Goal: Transaction & Acquisition: Purchase product/service

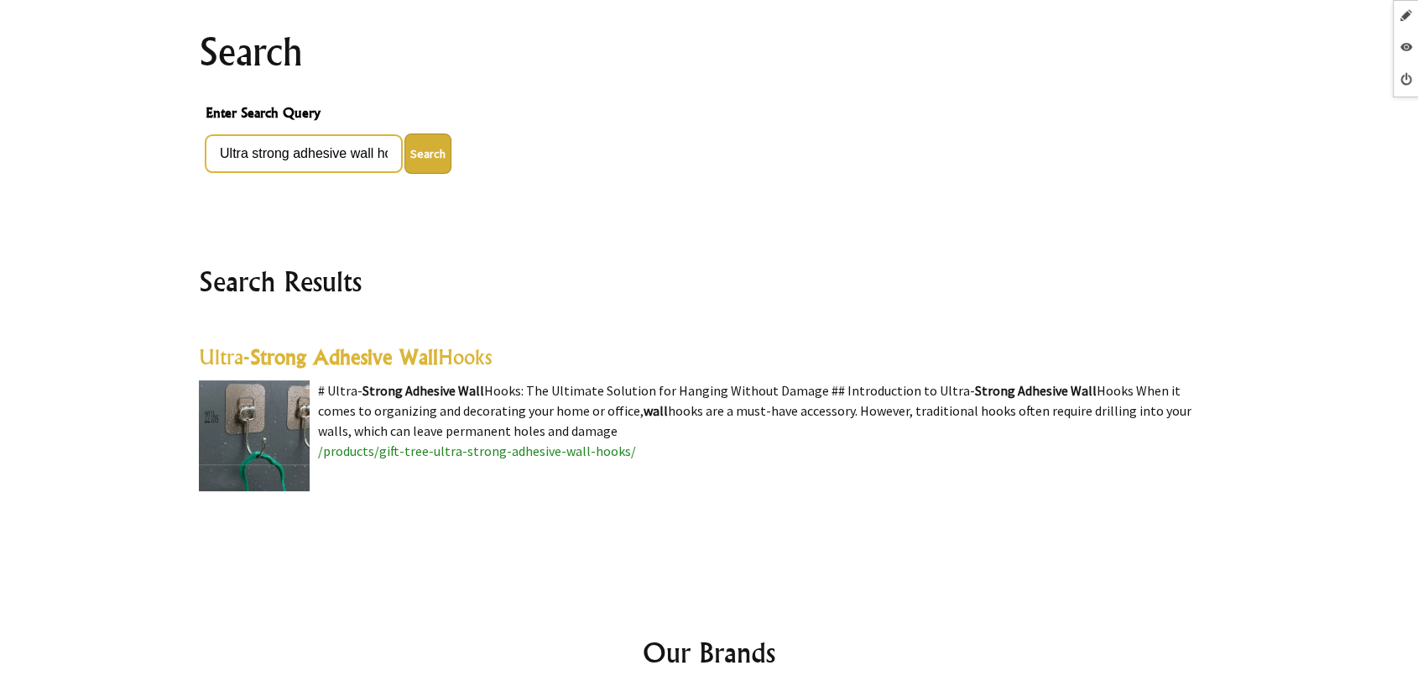
scroll to position [0, 59]
drag, startPoint x: 316, startPoint y: 143, endPoint x: 412, endPoint y: 159, distance: 97.8
click at [412, 154] on div "Ultra strong adhesive wall hooks 5 kg Search" at bounding box center [709, 153] width 1007 height 40
click at [407, 346] on highlight "Strong Adhesive Wall" at bounding box center [344, 356] width 188 height 25
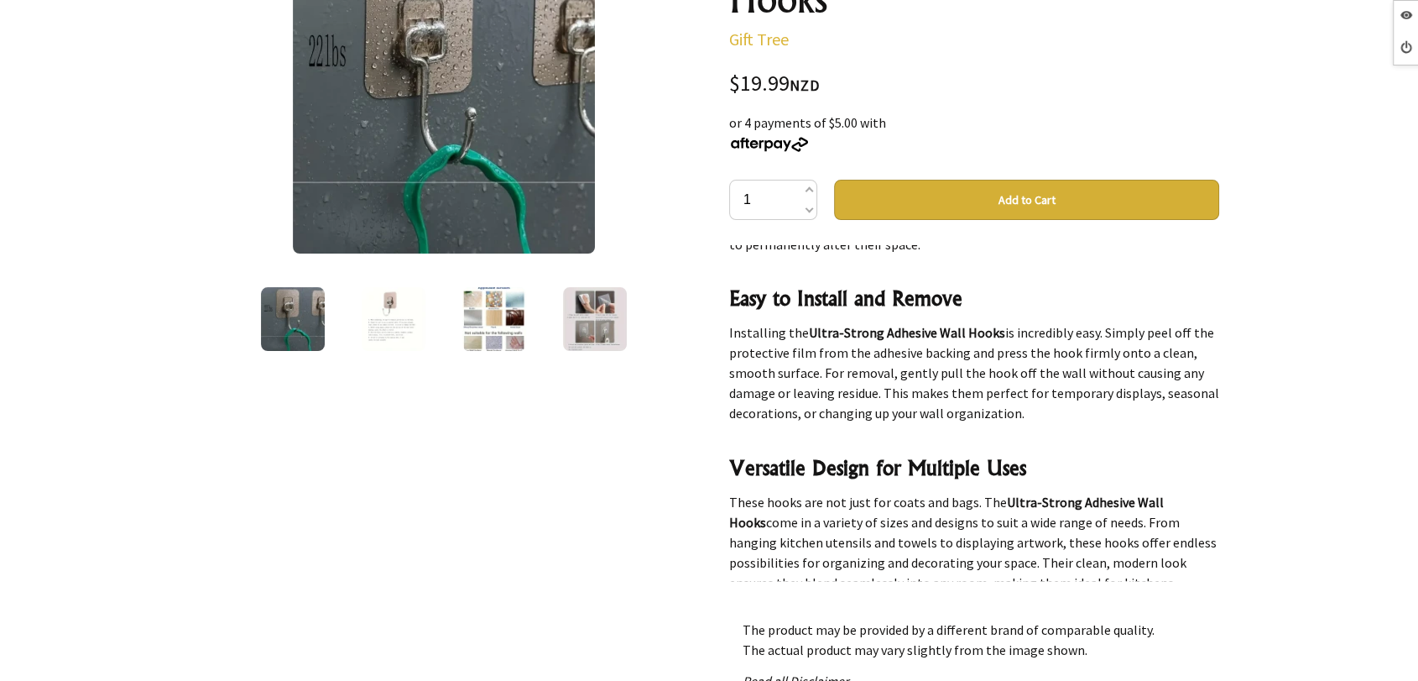
scroll to position [1119, 0]
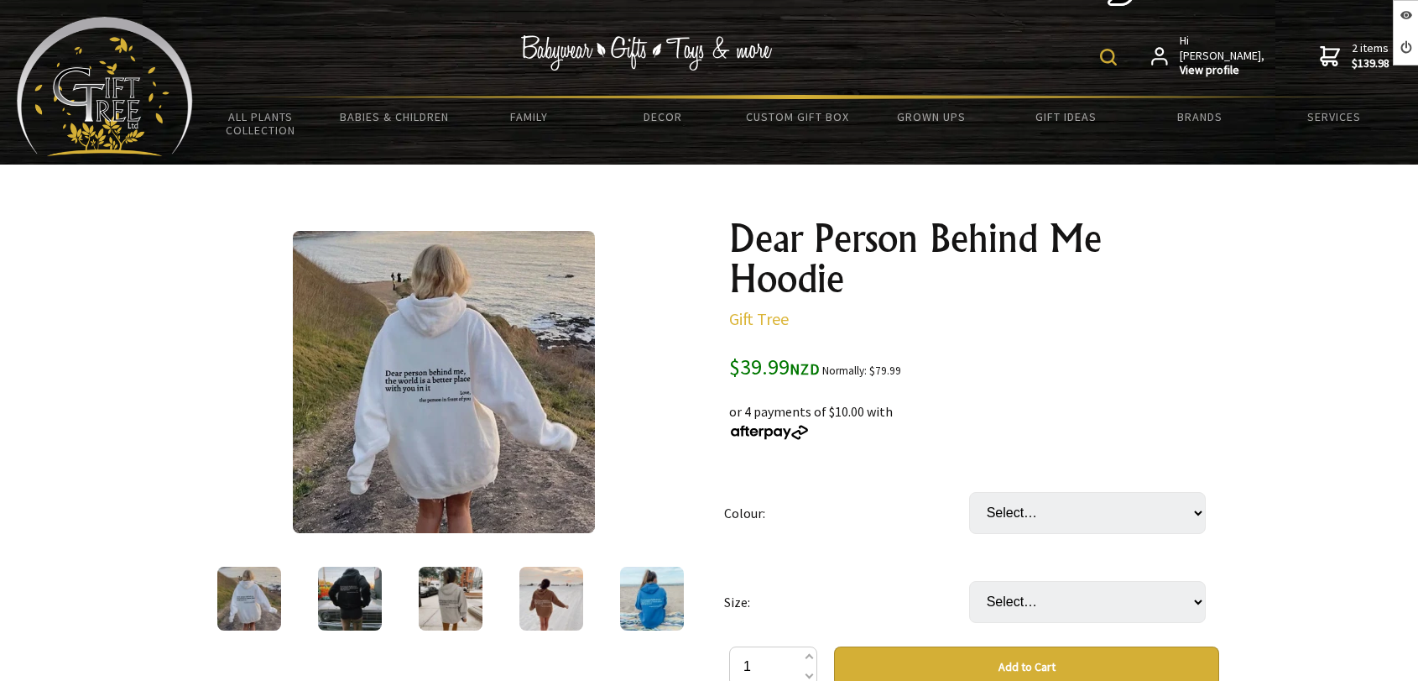
scroll to position [186, 0]
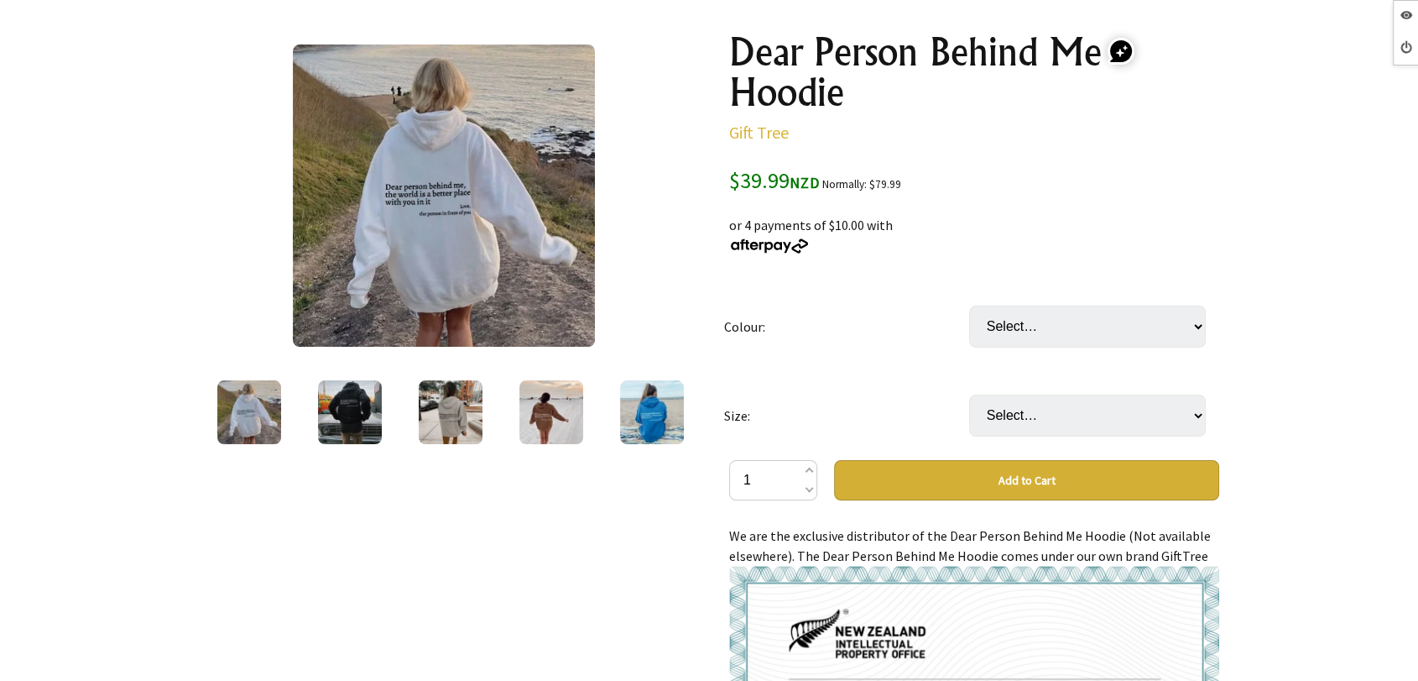
click at [542, 116] on img at bounding box center [444, 195] width 302 height 302
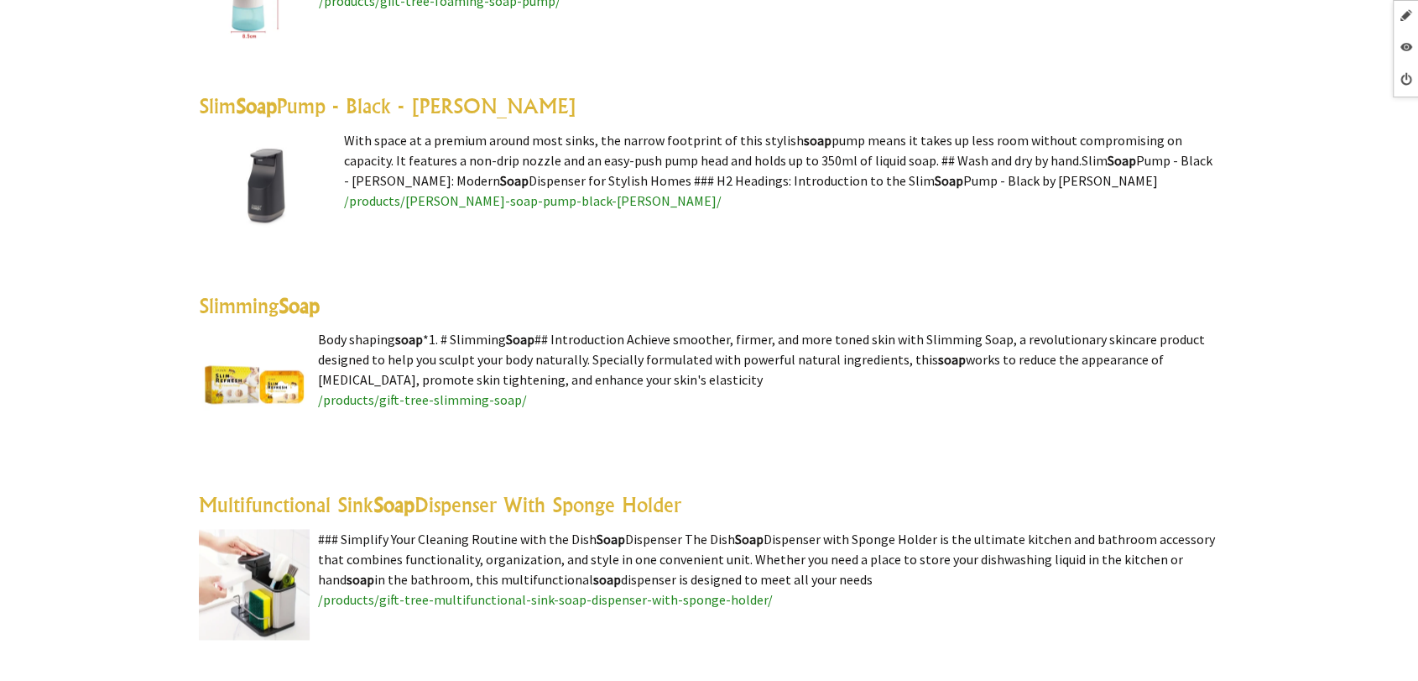
scroll to position [1958, 0]
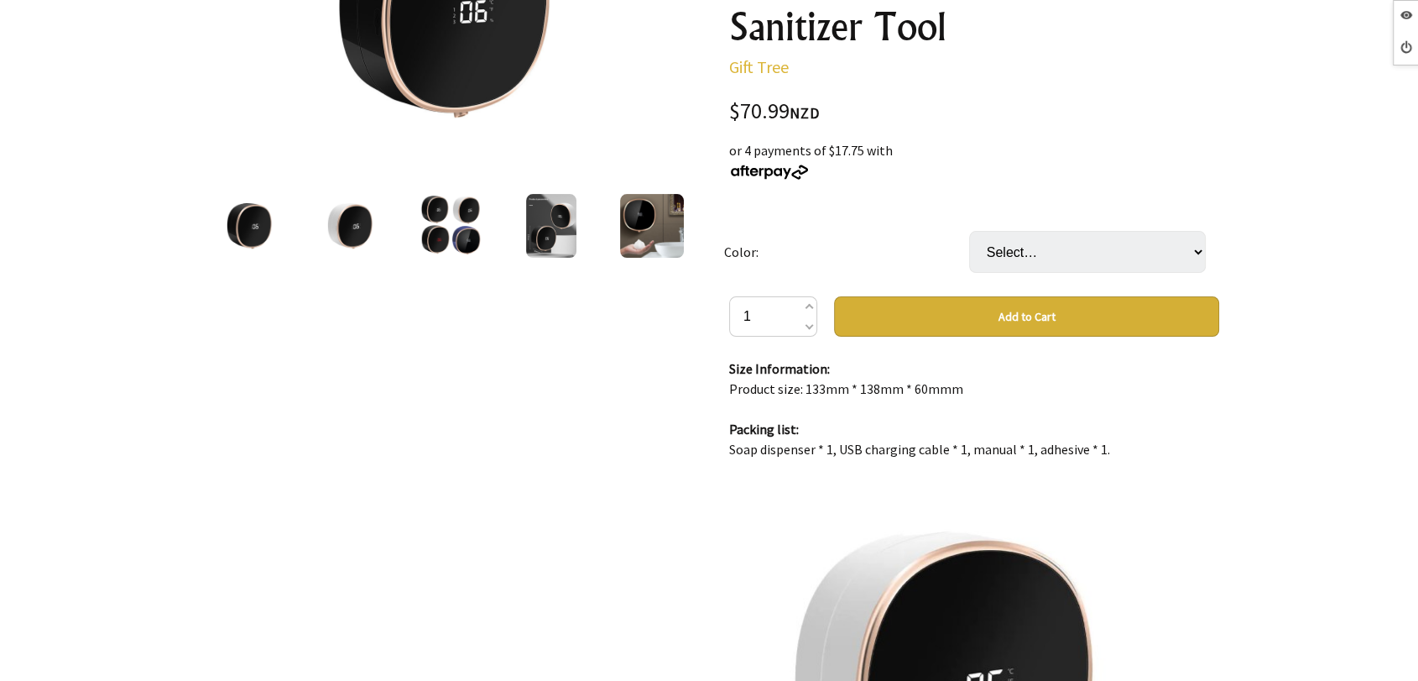
scroll to position [2611, 0]
